Goal: Find specific fact: Find specific fact

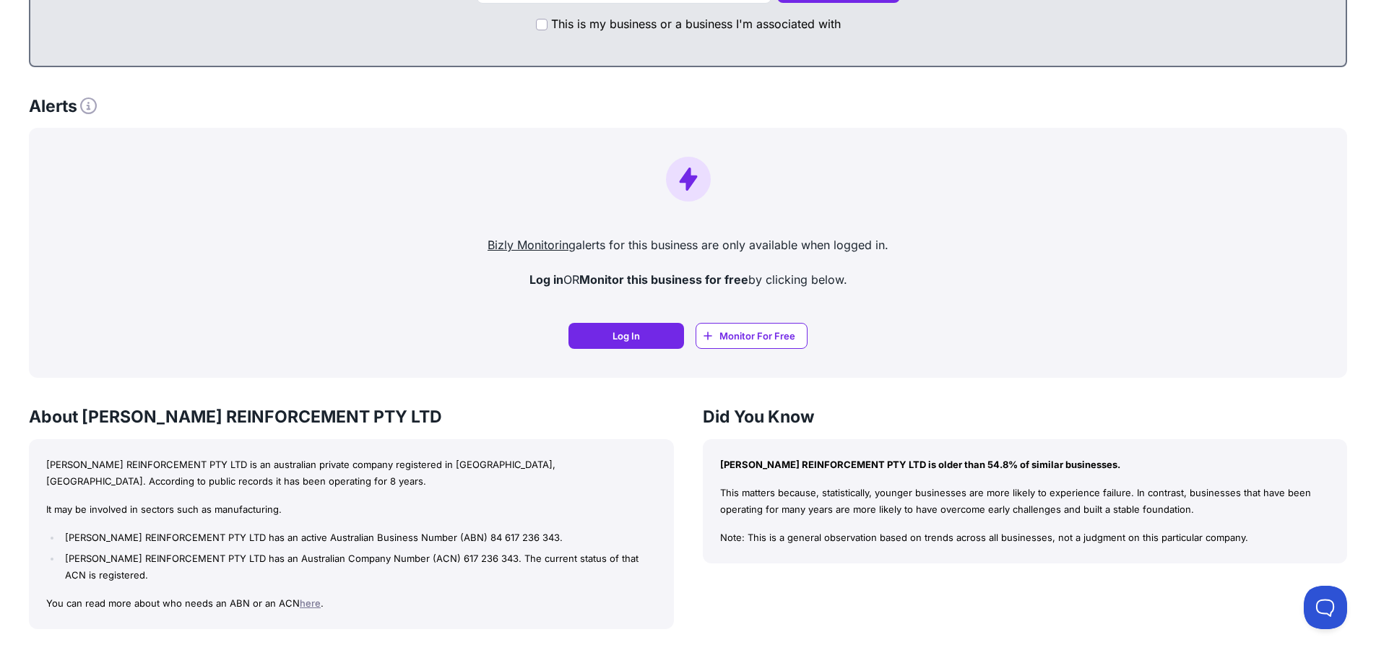
scroll to position [1155, 0]
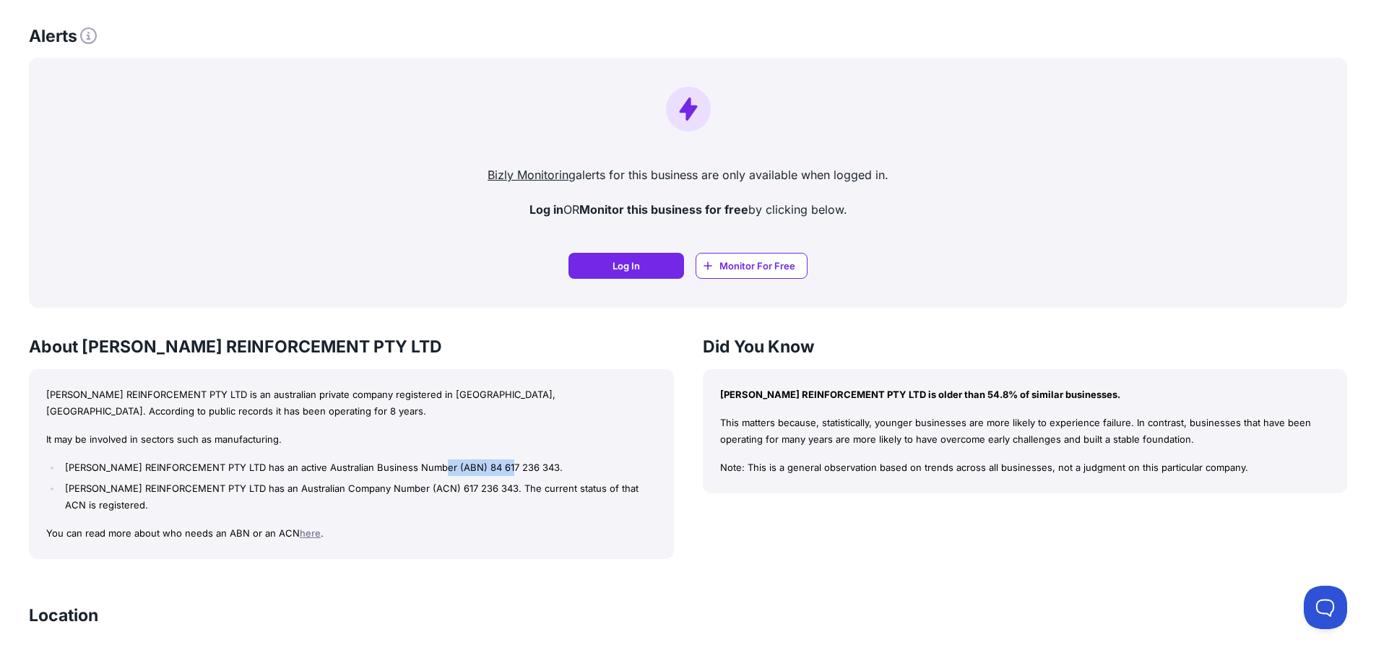
drag, startPoint x: 427, startPoint y: 466, endPoint x: 493, endPoint y: 465, distance: 65.7
click at [493, 465] on li "[PERSON_NAME] REINFORCEMENT PTY LTD has an active Australian Business Number (A…" at bounding box center [358, 467] width 594 height 17
click at [511, 525] on p "You can read more about who needs an ABN or an ACN here ." at bounding box center [351, 533] width 610 height 17
click at [472, 459] on li "[PERSON_NAME] REINFORCEMENT PTY LTD has an active Australian Business Number (A…" at bounding box center [358, 467] width 594 height 17
drag, startPoint x: 425, startPoint y: 464, endPoint x: 495, endPoint y: 462, distance: 69.4
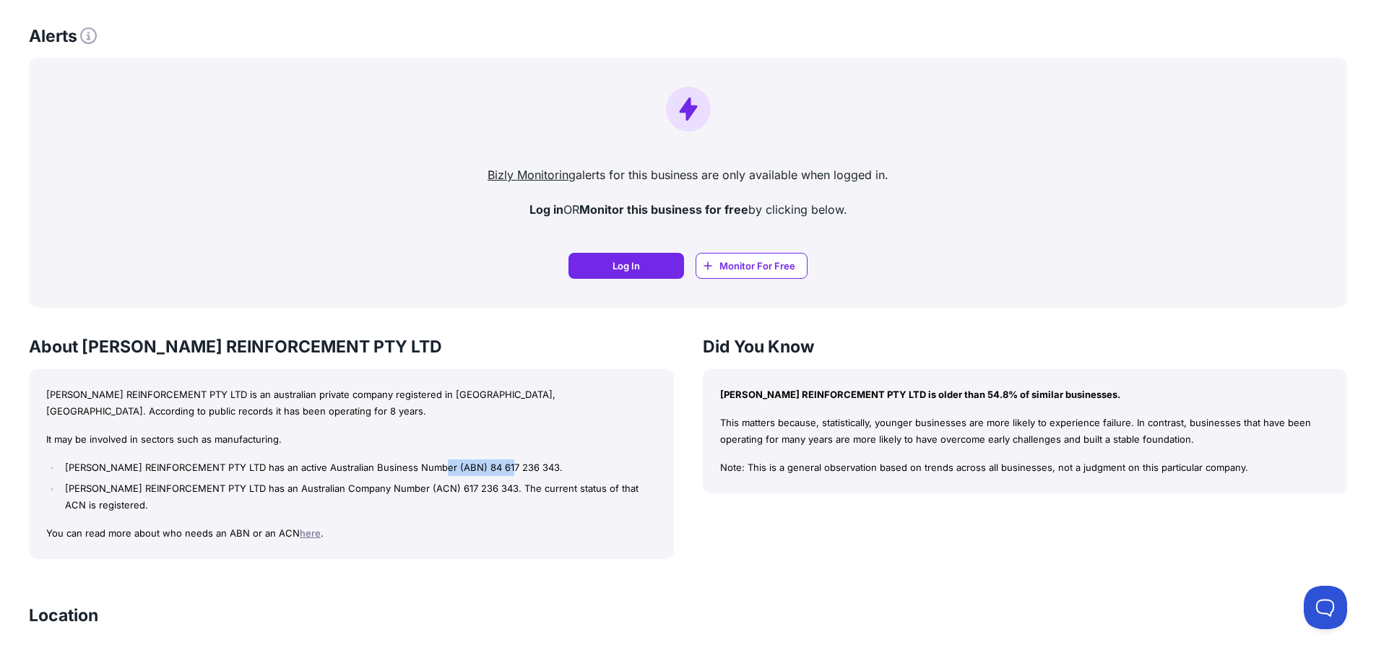
click at [495, 462] on li "[PERSON_NAME] REINFORCEMENT PTY LTD has an active Australian Business Number (A…" at bounding box center [358, 467] width 594 height 17
copy li "84 617 236 343"
drag, startPoint x: 397, startPoint y: 491, endPoint x: 454, endPoint y: 492, distance: 56.3
click at [454, 492] on li "[PERSON_NAME] REINFORCEMENT PTY LTD has an Australian Company Number (ACN) 617 …" at bounding box center [358, 496] width 594 height 33
copy li "617 236 343"
